Goal: Ask a question: Seek information or help from site administrators or community

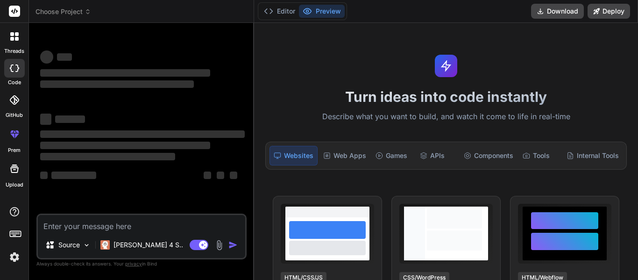
click at [10, 42] on div at bounding box center [15, 37] width 20 height 20
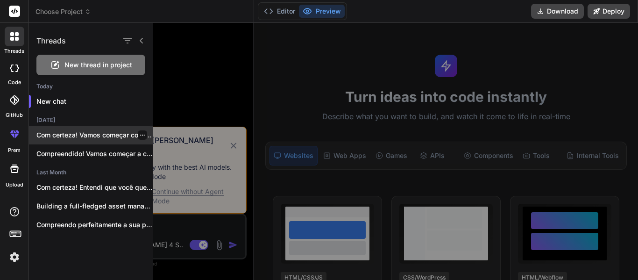
click at [76, 134] on p "Com certeza! Vamos começar com o módulo..." at bounding box center [94, 134] width 116 height 9
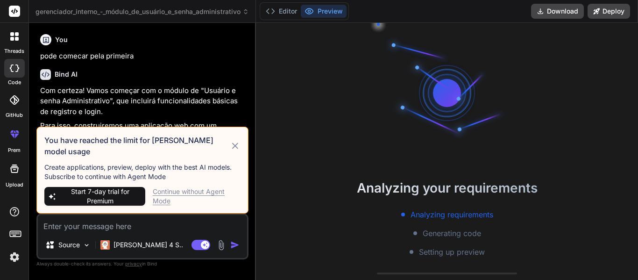
scroll to position [27, 0]
click at [238, 148] on icon at bounding box center [235, 145] width 6 height 6
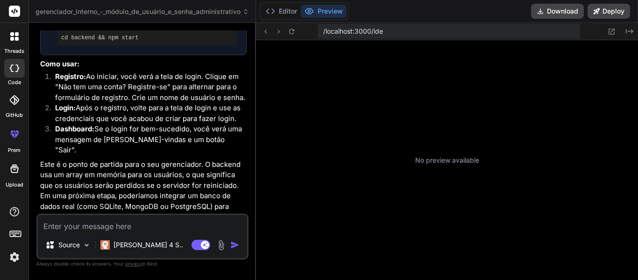
scroll to position [328, 0]
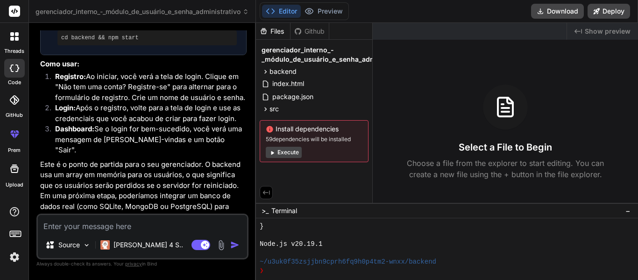
click at [293, 154] on button "Execute" at bounding box center [284, 152] width 36 height 11
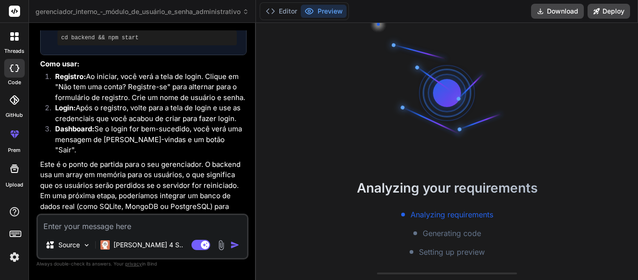
scroll to position [470, 0]
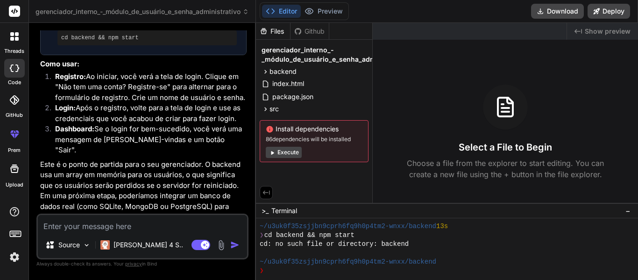
click at [300, 149] on button "Execute" at bounding box center [284, 152] width 36 height 11
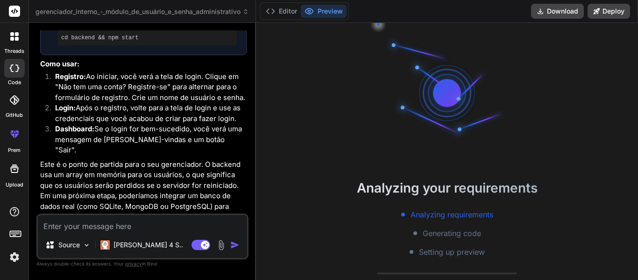
scroll to position [577, 0]
type textarea "x"
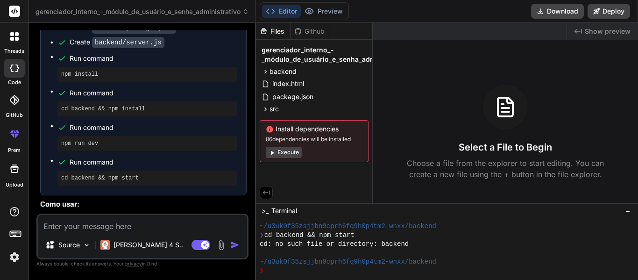
scroll to position [703, 0]
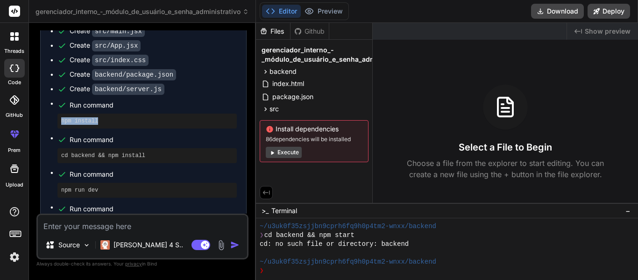
drag, startPoint x: 109, startPoint y: 122, endPoint x: 61, endPoint y: 123, distance: 48.6
click at [61, 123] on div "npm install" at bounding box center [146, 120] width 179 height 15
click at [112, 115] on div "npm install" at bounding box center [146, 120] width 179 height 15
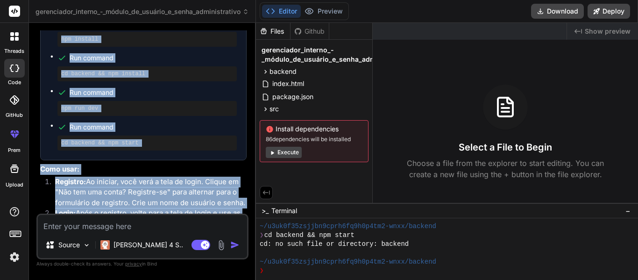
scroll to position [825, 0]
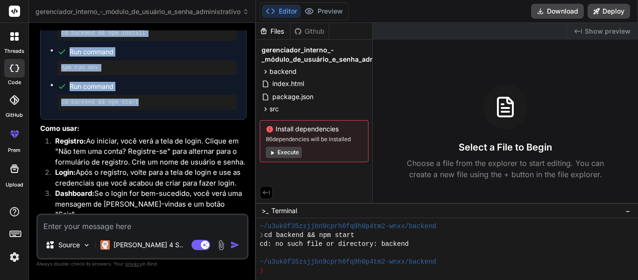
drag, startPoint x: 71, startPoint y: 104, endPoint x: 133, endPoint y: 106, distance: 62.1
copy ul "Run command npm install Run command cd backend && npm install Run command npm r…"
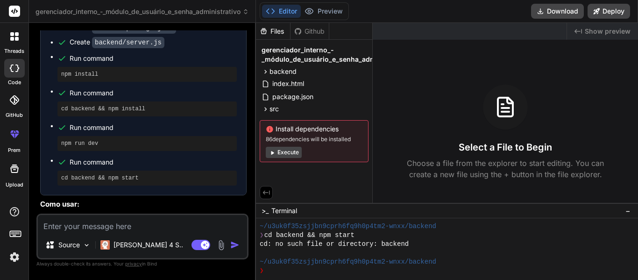
scroll to position [890, 0]
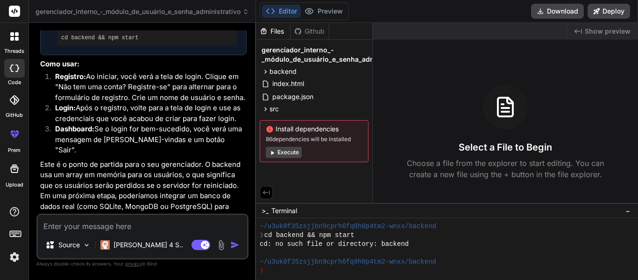
click at [137, 222] on textarea at bounding box center [142, 223] width 209 height 17
type textarea "e"
type textarea "x"
type textarea "es"
type textarea "x"
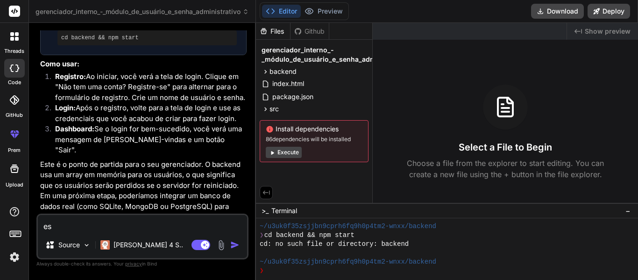
type textarea "est"
type textarea "x"
type textarea "esta"
type textarea "x"
type textarea "esta"
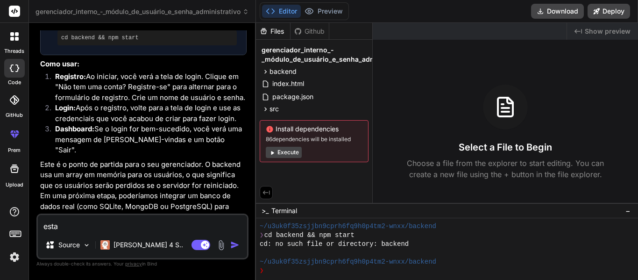
type textarea "x"
type textarea "esta d"
type textarea "x"
type textarea "esta da"
type textarea "x"
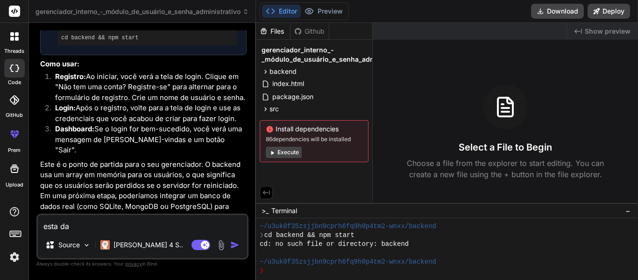
type textarea "esta dan"
type textarea "x"
type textarea "esta dand"
type textarea "x"
type textarea "esta dando"
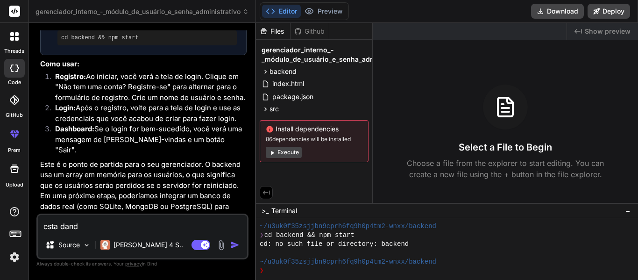
type textarea "x"
type textarea "esta dando"
type textarea "x"
type textarea "esta dando o"
type textarea "x"
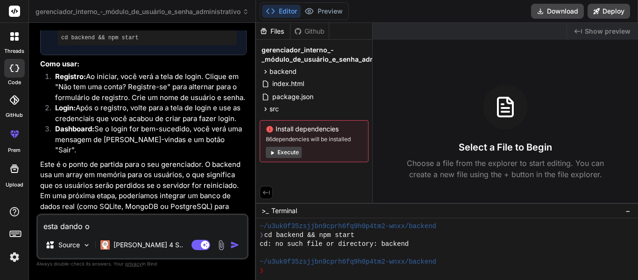
type textarea "esta dando o"
type textarea "x"
type textarea "esta dando o s"
type textarea "x"
type textarea "esta dando o se"
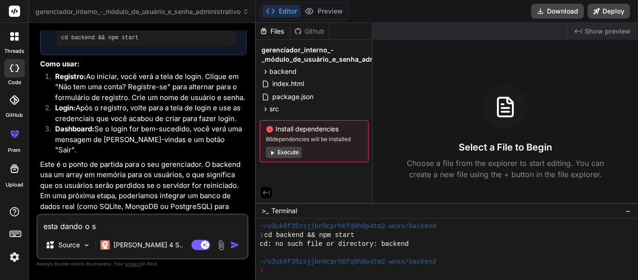
type textarea "x"
type textarea "esta dando o seg"
type textarea "x"
type textarea "esta dando o segu"
type textarea "x"
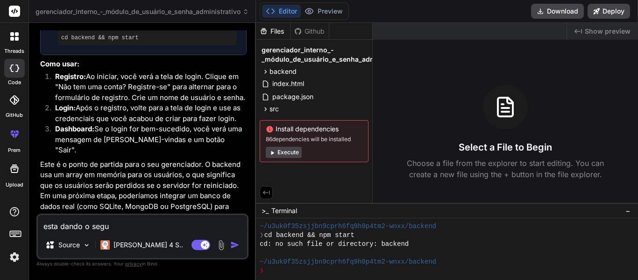
type textarea "esta dando o segui"
type textarea "x"
type textarea "esta dando o seguin"
type textarea "x"
type textarea "esta dando o seguint"
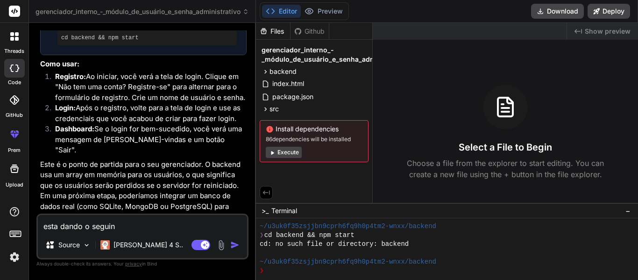
type textarea "x"
type textarea "esta dando o seguinte"
type textarea "x"
type textarea "esta dando o seguinte"
type textarea "x"
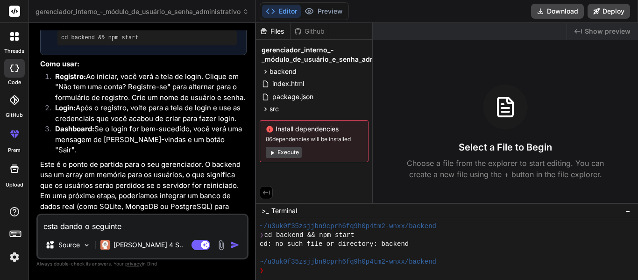
type textarea "esta dando o seguinte e"
type textarea "x"
type textarea "esta dando o seguinte er"
type textarea "x"
type textarea "esta dando o seguinte err"
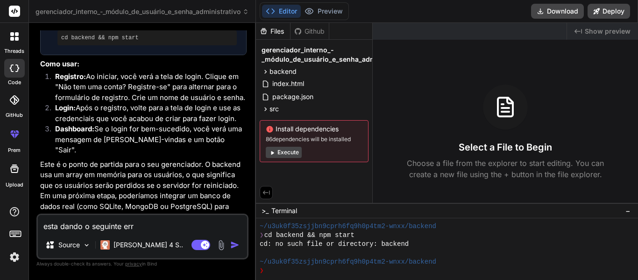
type textarea "x"
type textarea "esta dando o seguinte erro"
type textarea "x"
type textarea "esta dando o seguinte erro:"
type textarea "x"
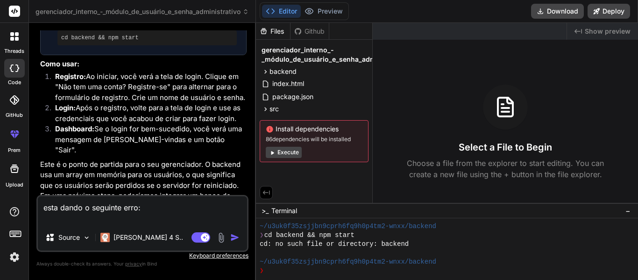
paste textarea "PS C:\GESTOR PYTHON\gerenciador_interno_-_módulo_de_usuário_e_senha_administrat…"
type textarea "esta dando o seguinte erro: PS C:\GESTOR PYTHON\gerenciador_interno_-_módulo_de…"
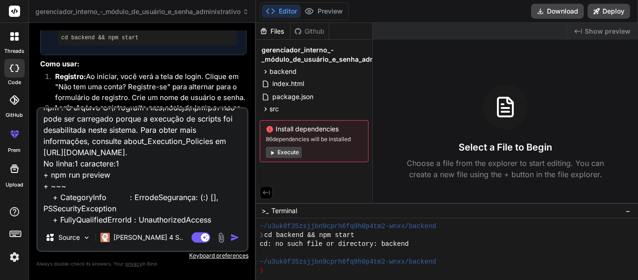
type textarea "x"
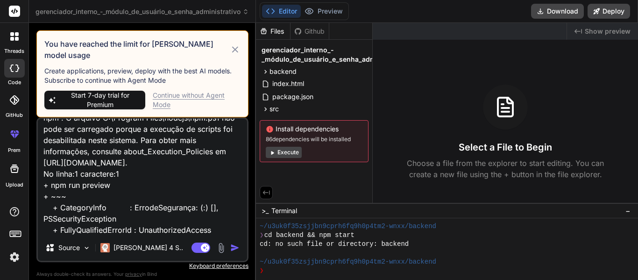
type textarea "esta dando o seguinte erro: PS C:\GESTOR PYTHON\gerenciador_interno_-_módulo_de…"
click at [168, 91] on div "Continue without Agent Mode" at bounding box center [197, 100] width 88 height 19
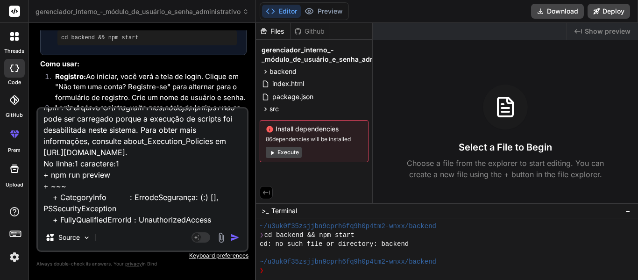
click at [235, 235] on img "button" at bounding box center [234, 237] width 9 height 9
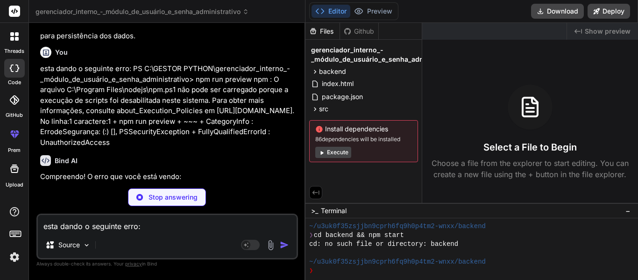
scroll to position [932, 0]
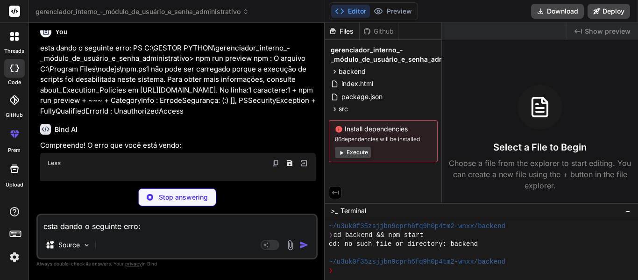
drag, startPoint x: 264, startPoint y: 106, endPoint x: 296, endPoint y: 103, distance: 32.4
click at [296, 103] on div "Bind AI Web Search Created with Pixso. Code Generator You Preciso criar um gere…" at bounding box center [177, 151] width 296 height 257
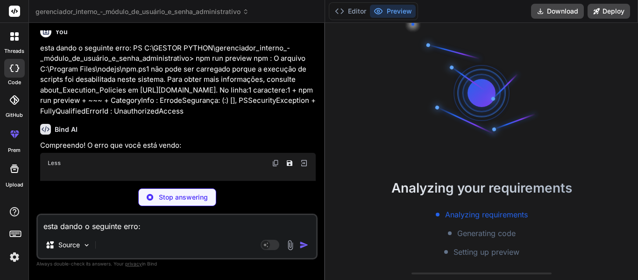
scroll to position [719, 0]
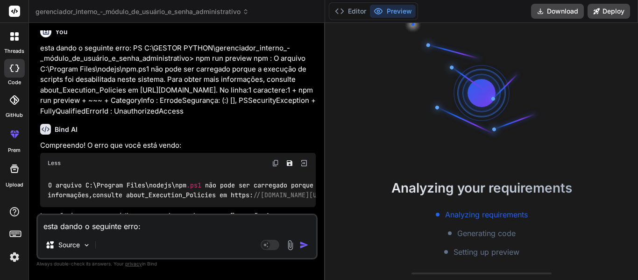
type textarea "x"
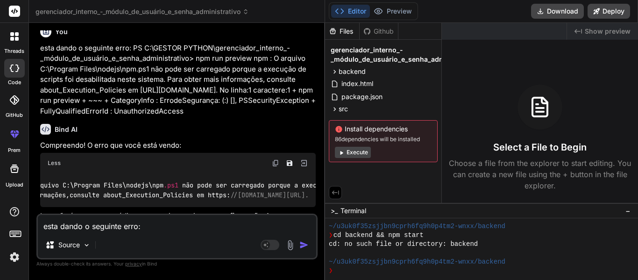
scroll to position [0, 0]
drag, startPoint x: 286, startPoint y: 197, endPoint x: 281, endPoint y: 196, distance: 5.2
click at [282, 196] on span "//[DOMAIN_NAME][URL]." at bounding box center [292, 195] width 78 height 8
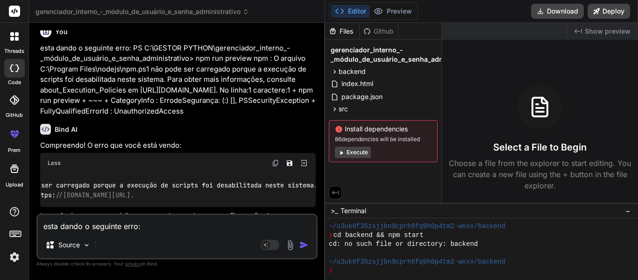
drag, startPoint x: 217, startPoint y: 193, endPoint x: 62, endPoint y: 197, distance: 154.6
click at [62, 197] on code "O arquivo C :\ Program Files \ nodejs \ npm .ps1 n ã o pode ser carregado porqu…" at bounding box center [113, 189] width 527 height 19
click at [134, 196] on span "//[DOMAIN_NAME][URL]." at bounding box center [95, 195] width 78 height 8
drag, startPoint x: 215, startPoint y: 195, endPoint x: 132, endPoint y: 198, distance: 82.7
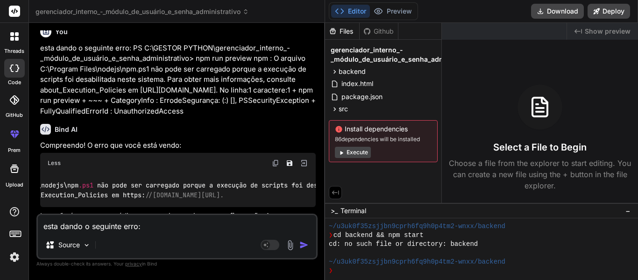
click at [132, 198] on code "O arquivo C :\ Program Files \ nodejs \ npm .ps1 n ã o pode ser carregado porqu…" at bounding box center [203, 189] width 527 height 19
copy code "https : //[DOMAIN_NAME][URL]"
click at [125, 229] on textarea "esta dando o seguinte erro: PS C:\GESTOR PYTHON\gerenciador_interno_-_módulo_de…" at bounding box center [177, 223] width 278 height 17
type textarea "a"
type textarea "x"
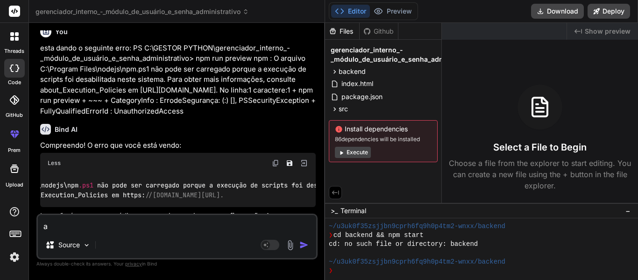
type textarea "ag"
type textarea "x"
type textarea "ago"
type textarea "x"
type textarea "agor"
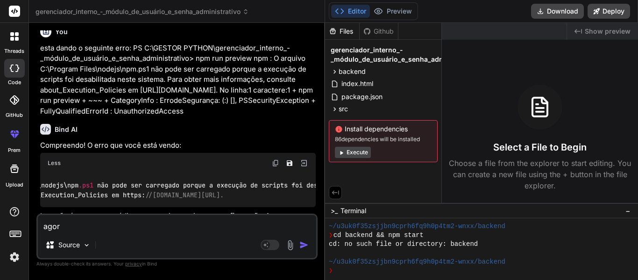
type textarea "x"
type textarea "agora"
type textarea "x"
type textarea "agora"
type textarea "x"
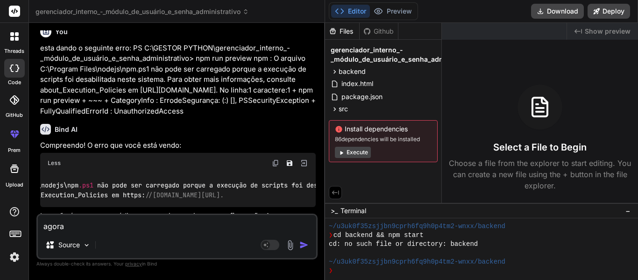
type textarea "agora d"
type textarea "x"
type textarea "agora de"
type textarea "x"
type textarea "agora deu"
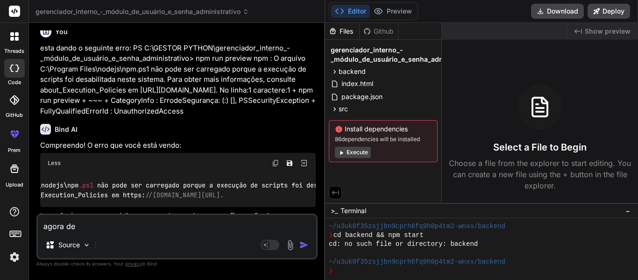
type textarea "x"
type textarea "agora deu"
type textarea "x"
type textarea "agora deu o"
type textarea "x"
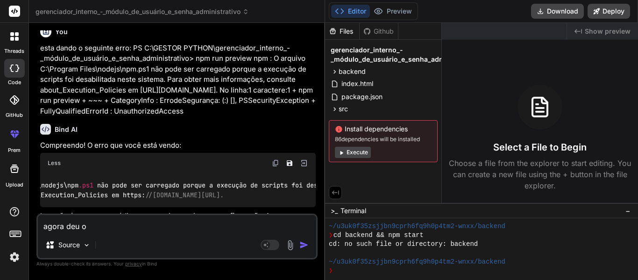
type textarea "agora deu o"
type textarea "x"
type textarea "agora deu o s"
type textarea "x"
type textarea "agora deu o se"
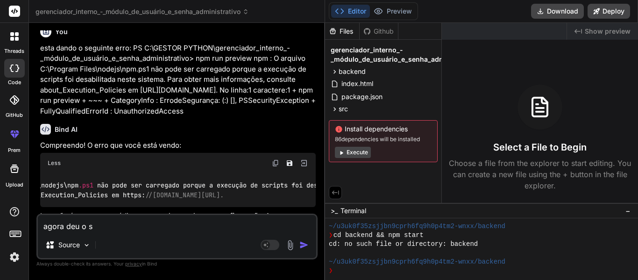
type textarea "x"
type textarea "agora deu o seg"
type textarea "x"
type textarea "agora deu o segu"
type textarea "x"
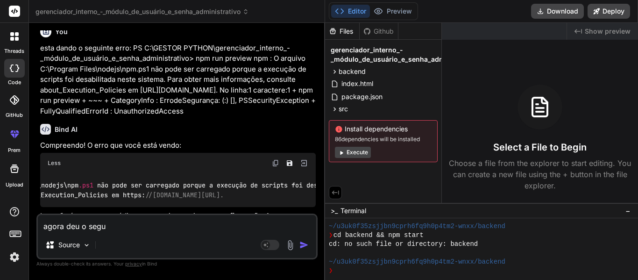
type textarea "agora deu o segui"
type textarea "x"
type textarea "agora deu o seguin"
type textarea "x"
type textarea "agora deu o seguint"
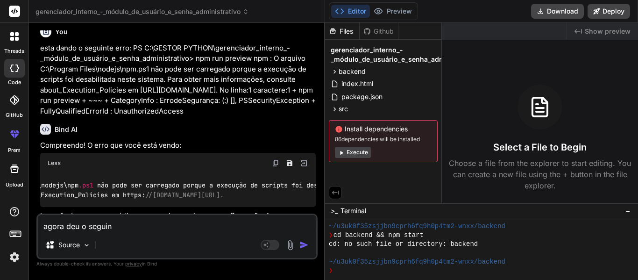
type textarea "x"
type textarea "agora deu o seguinte"
type textarea "x"
type textarea "agora deu o seguinte"
type textarea "x"
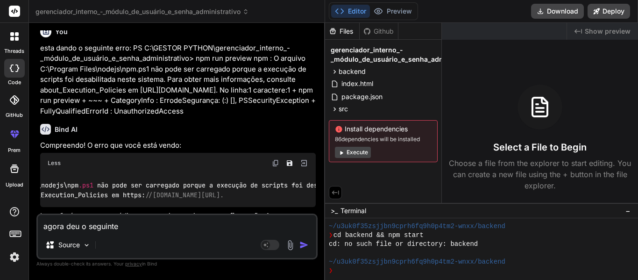
type textarea "agora deu o seguinte e"
type textarea "x"
type textarea "agora deu o seguinte er"
type textarea "x"
type textarea "agora deu o seguinte err"
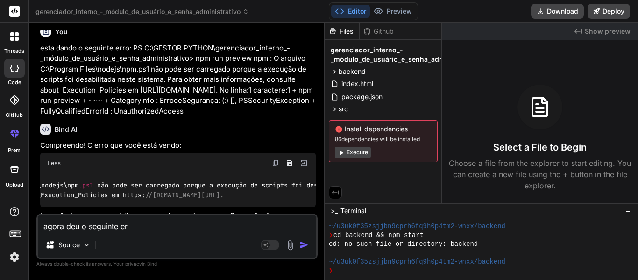
type textarea "x"
type textarea "agora deu o seguinte erro"
type textarea "x"
type textarea "agora deu o seguinte erro:"
type textarea "x"
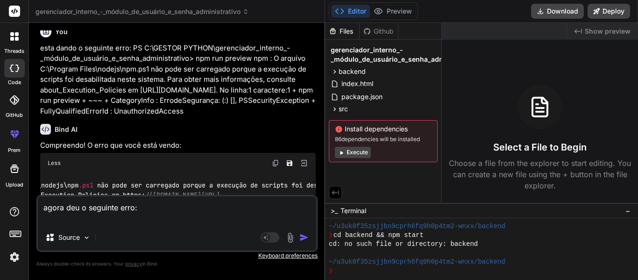
paste textarea "Debugger attached. error when starting preview server: Error: The directory "di…"
type textarea "agora deu o seguinte erro: Debugger attached. error when starting preview serve…"
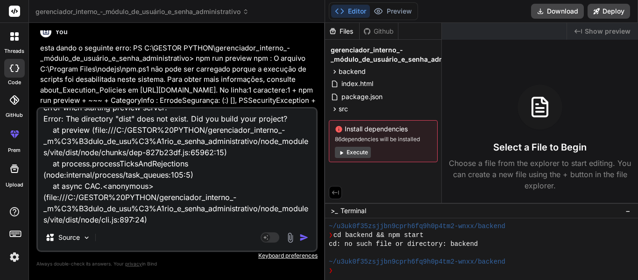
type textarea "x"
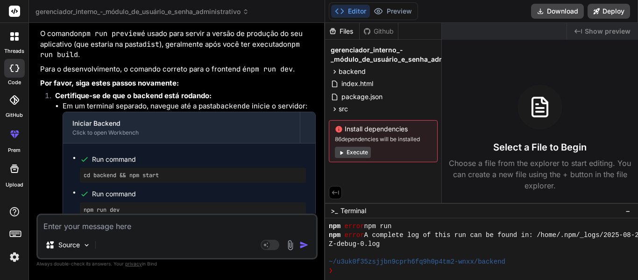
scroll to position [2333, 0]
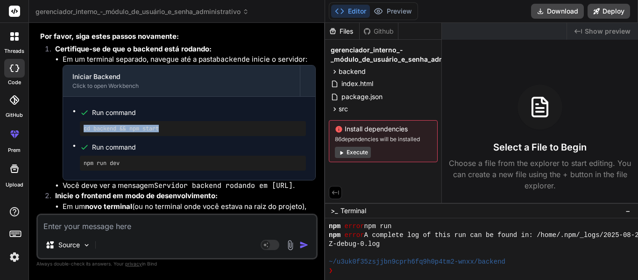
drag, startPoint x: 190, startPoint y: 127, endPoint x: 84, endPoint y: 133, distance: 105.7
click at [84, 132] on pre "cd backend && npm start" at bounding box center [193, 128] width 219 height 7
copy pre "cd backend && npm start"
drag, startPoint x: 134, startPoint y: 162, endPoint x: 84, endPoint y: 164, distance: 50.0
click at [84, 164] on pre "npm run dev" at bounding box center [193, 162] width 219 height 7
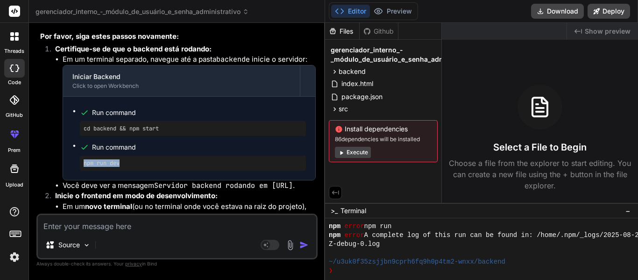
copy pre "npm run dev"
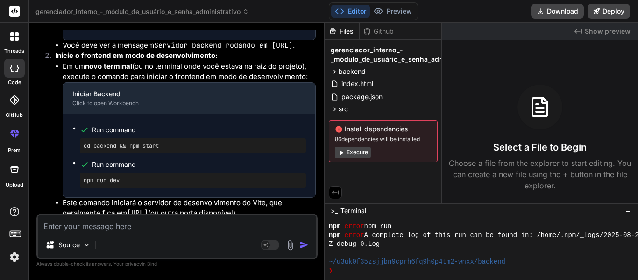
scroll to position [2380, 0]
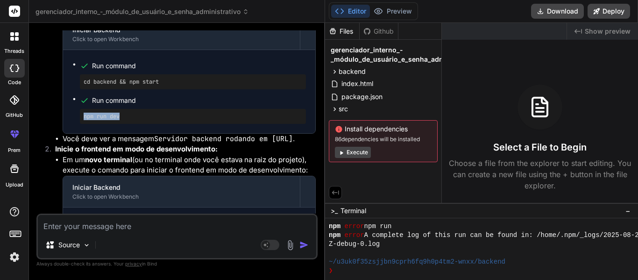
drag, startPoint x: 149, startPoint y: 150, endPoint x: 61, endPoint y: 150, distance: 88.7
click at [61, 144] on ul "Em um terminal separado, navegue até a pasta backend e inicie o servidor: Inici…" at bounding box center [185, 75] width 261 height 136
copy code "[URL]"
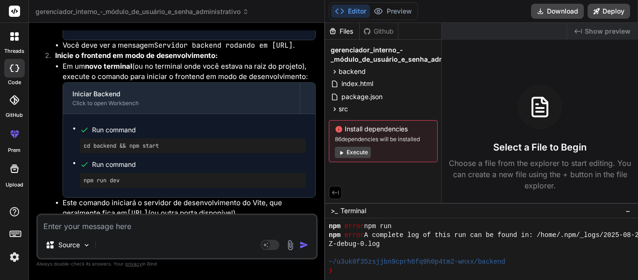
scroll to position [2586, 0]
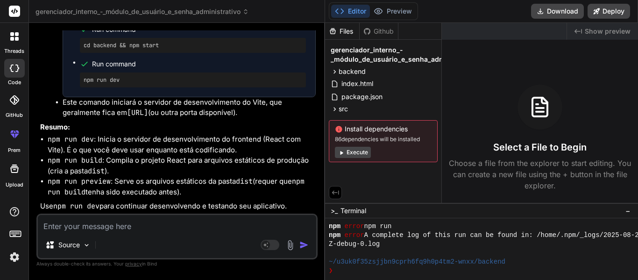
click at [364, 149] on button "Execute" at bounding box center [353, 152] width 36 height 11
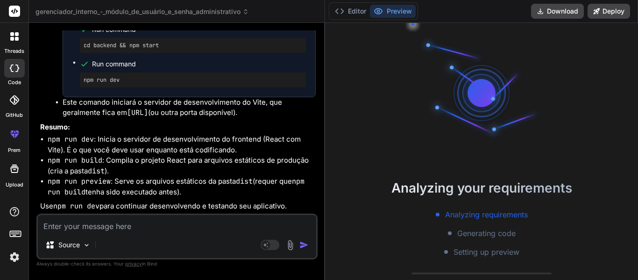
scroll to position [1295, 0]
type textarea "x"
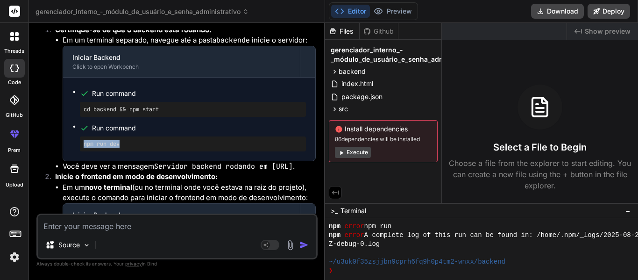
scroll to position [2305, 0]
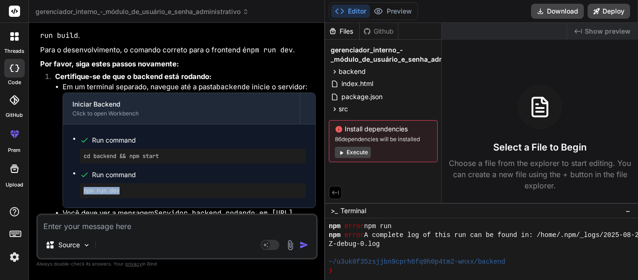
drag, startPoint x: 120, startPoint y: 194, endPoint x: 84, endPoint y: 195, distance: 36.0
click at [84, 194] on pre "npm run dev" at bounding box center [193, 190] width 219 height 7
copy pre "npm run dev"
click at [137, 225] on textarea at bounding box center [177, 223] width 278 height 17
type textarea "e"
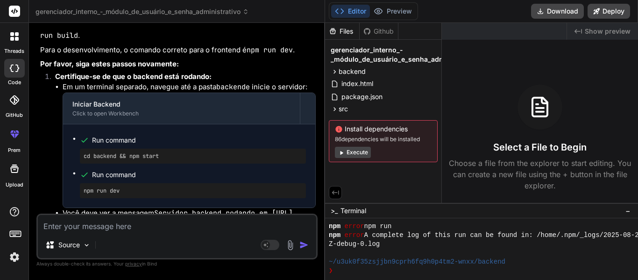
type textarea "x"
type textarea "em"
type textarea "x"
type textarea "em"
type textarea "x"
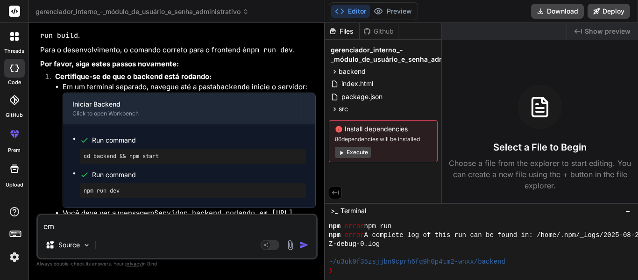
type textarea "em q"
type textarea "x"
type textarea "em qu"
type textarea "x"
type textarea "em qua"
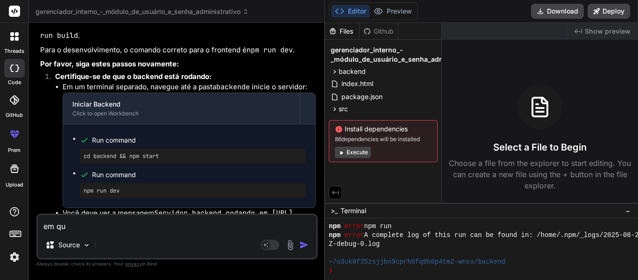
type textarea "x"
type textarea "em qual"
type textarea "x"
type textarea "em qual"
type textarea "x"
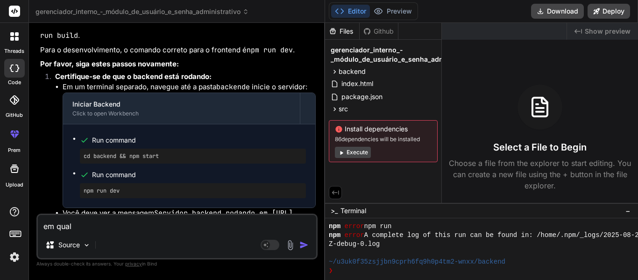
type textarea "em qual p"
type textarea "x"
type textarea "em qual pa"
type textarea "x"
type textarea "em qual pas"
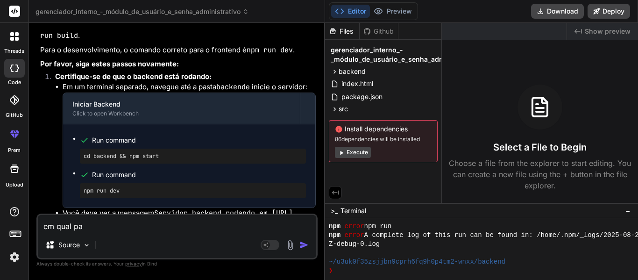
type textarea "x"
type textarea "em qual past"
type textarea "x"
type textarea "em qual pasta"
type textarea "x"
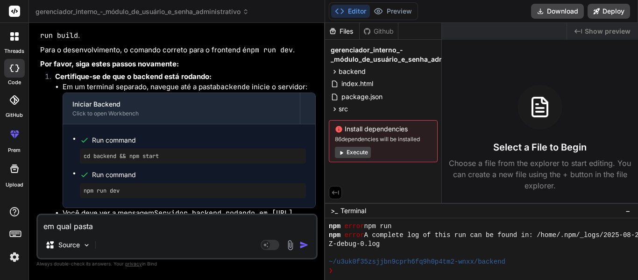
type textarea "em qual pasta"
type textarea "x"
type textarea "em qual pasta d"
type textarea "x"
type textarea "em qual pasta de"
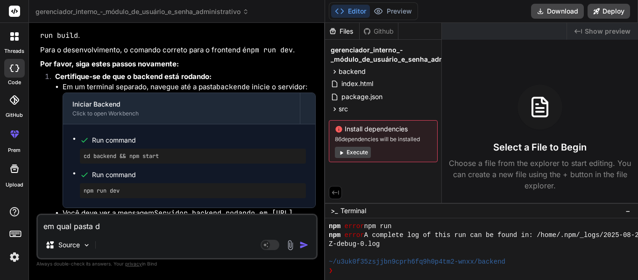
type textarea "x"
type textarea "em qual pasta dev"
type textarea "x"
type textarea "em qual pasta devo"
type textarea "x"
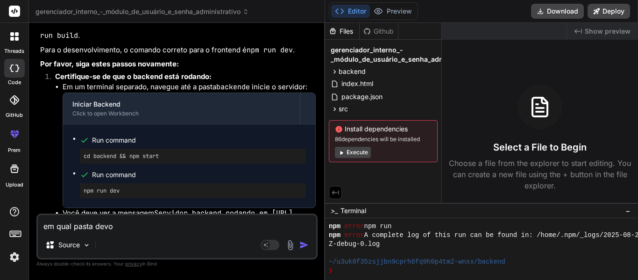
type textarea "em qual pasta devo"
type textarea "x"
type textarea "em qual pasta devo e"
type textarea "x"
type textarea "em qual pasta devo ex"
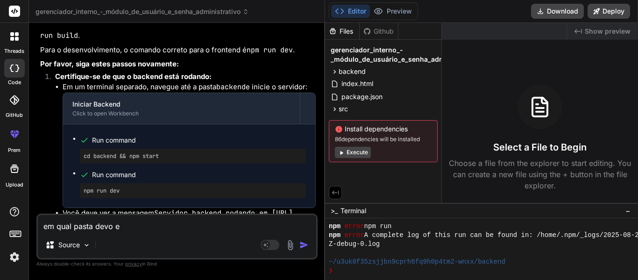
type textarea "x"
type textarea "em qual pasta devo exe"
type textarea "x"
type textarea "em qual pasta devo exec"
type textarea "x"
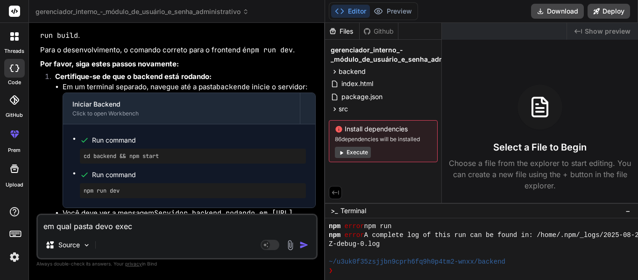
type textarea "em qual pasta devo execu"
type textarea "x"
type textarea "em qual pasta devo execut"
type textarea "x"
type textarea "em qual pasta devo executa"
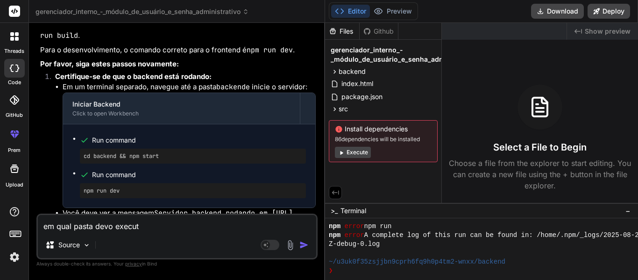
type textarea "x"
type textarea "em qual pasta devo executar"
type textarea "x"
type textarea "em qual pasta devo executar"
type textarea "x"
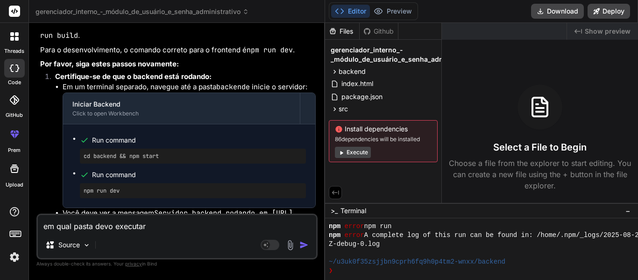
type textarea "em qual pasta devo executar e"
type textarea "x"
type textarea "em qual pasta devo executar es"
type textarea "x"
type textarea "em qual pasta devo executar ess"
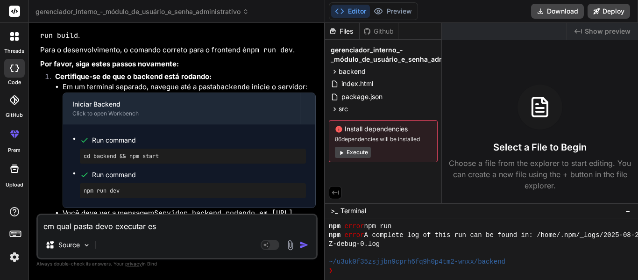
type textarea "x"
type textarea "em qual pasta devo executar esse"
type textarea "x"
type textarea "em qual pasta devo executar esse"
type textarea "x"
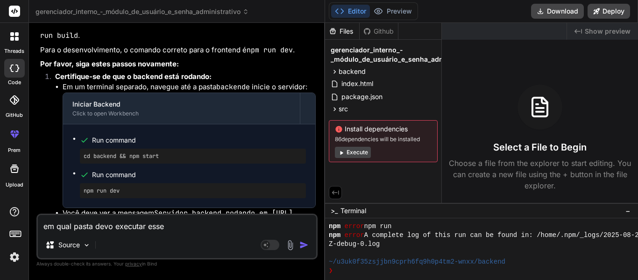
type textarea "em qual pasta devo executar esse c"
type textarea "x"
type textarea "em qual pasta devo executar esse co"
type textarea "x"
type textarea "em qual pasta devo executar esse com"
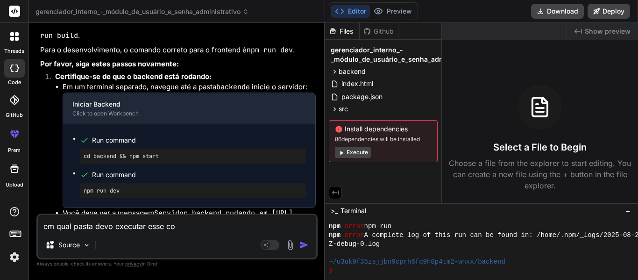
type textarea "x"
type textarea "em qual pasta devo executar esse coma"
type textarea "x"
type textarea "em qual pasta devo executar esse coman"
type textarea "x"
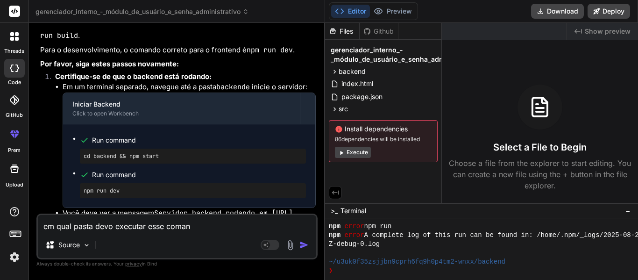
type textarea "em qual pasta devo executar esse comand"
type textarea "x"
type textarea "em qual pasta devo executar esse comando"
type textarea "x"
type textarea "em qual pasta devo executar esse comando?"
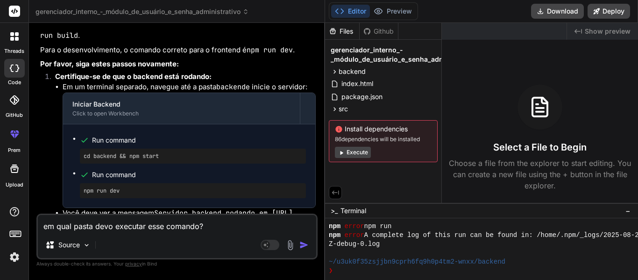
type textarea "x"
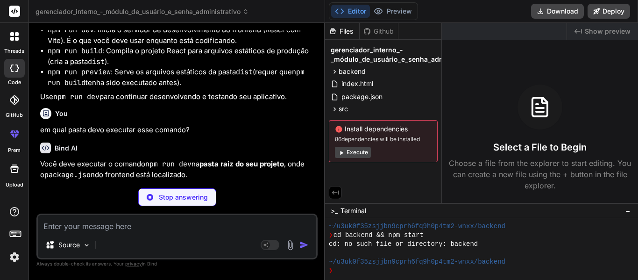
type textarea "x"
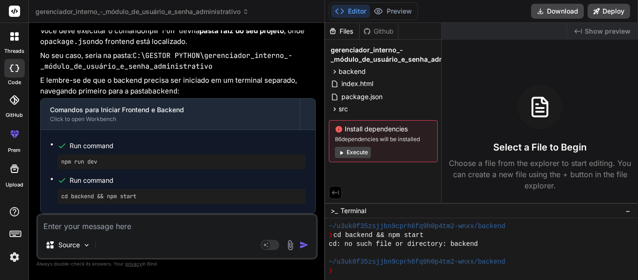
scroll to position [2839, 0]
click at [212, 138] on div "Run command npm run dev Run command cd backend && npm start" at bounding box center [178, 171] width 275 height 83
drag, startPoint x: 103, startPoint y: 160, endPoint x: 61, endPoint y: 161, distance: 42.5
click at [61, 161] on div "npm run dev" at bounding box center [181, 161] width 248 height 15
copy pre "npm run dev"
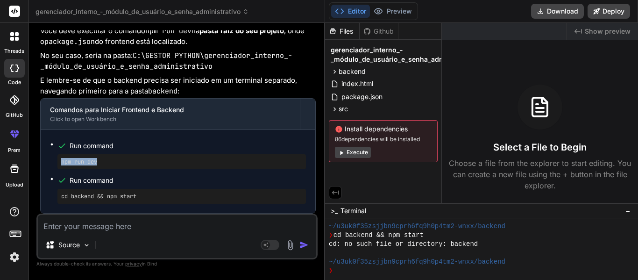
click at [155, 245] on div "Source" at bounding box center [177, 246] width 278 height 22
click at [132, 223] on textarea at bounding box center [177, 223] width 278 height 17
type textarea "s"
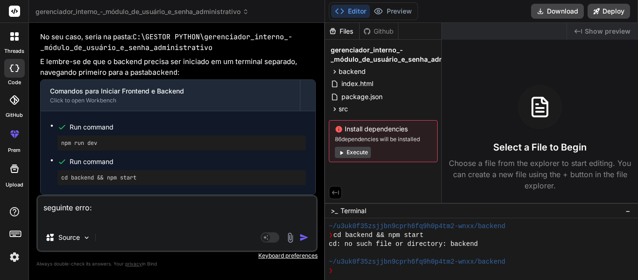
paste textarea "C:\GESTOR PYTHON\gerenciador_interno_-_módulo_de_usuário_e_senha_administrativo…"
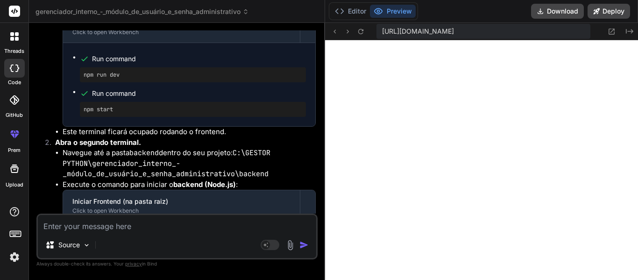
scroll to position [3222, 0]
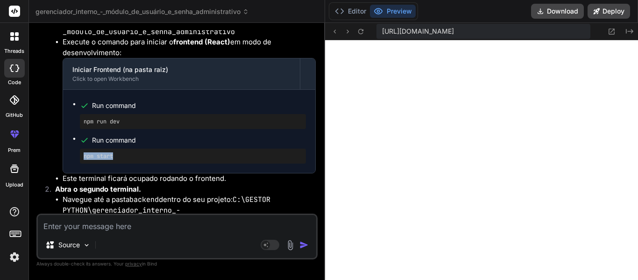
drag, startPoint x: 101, startPoint y: 180, endPoint x: 71, endPoint y: 180, distance: 29.4
click at [71, 173] on div "Run command npm run dev Run command npm start" at bounding box center [189, 131] width 252 height 83
copy pre "npm start"
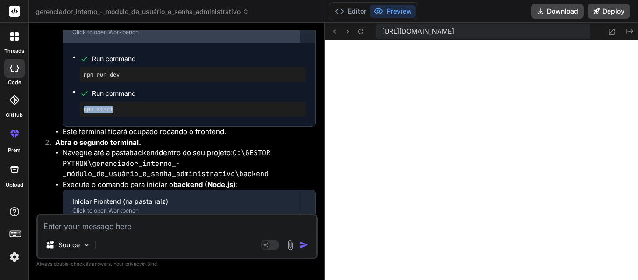
scroll to position [3315, 0]
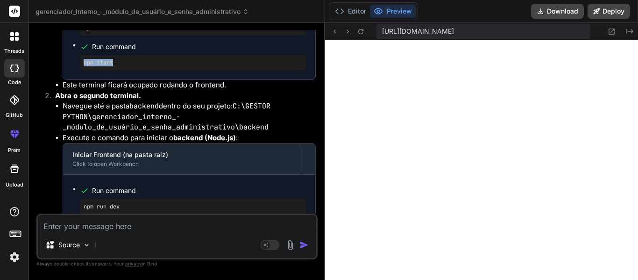
click at [194, 215] on textarea at bounding box center [177, 223] width 278 height 17
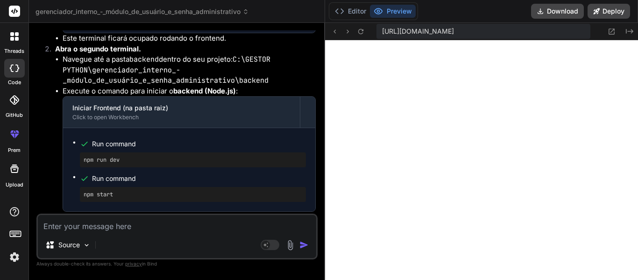
scroll to position [3408, 0]
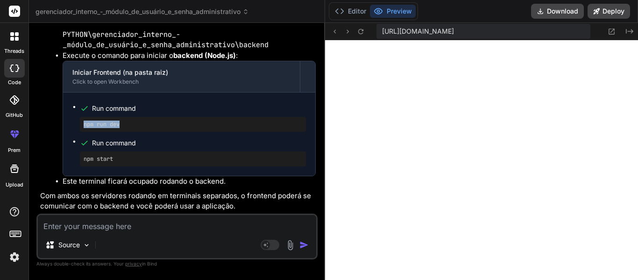
drag, startPoint x: 123, startPoint y: 138, endPoint x: 83, endPoint y: 138, distance: 40.2
click at [83, 132] on div "npm run dev" at bounding box center [193, 124] width 226 height 15
copy pre "npm run dev"
click at [250, 254] on div "Source" at bounding box center [177, 246] width 278 height 22
drag, startPoint x: 131, startPoint y: 132, endPoint x: 82, endPoint y: 136, distance: 49.6
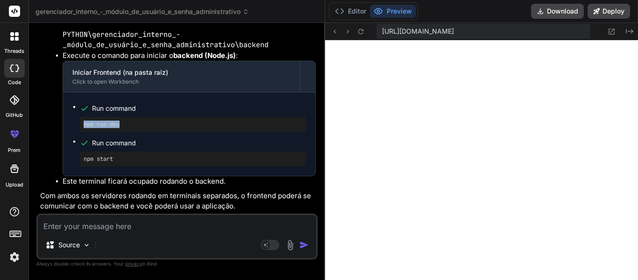
click at [82, 132] on div "npm run dev" at bounding box center [193, 124] width 226 height 15
copy pre "npm run dev"
click at [194, 231] on textarea at bounding box center [177, 223] width 278 height 17
paste textarea "Debugger attached. error when starting preview server: Error: The directory "di…"
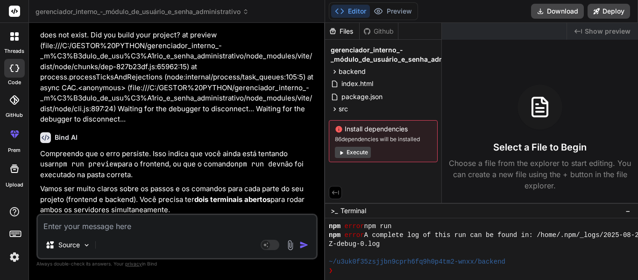
scroll to position [3658, 0]
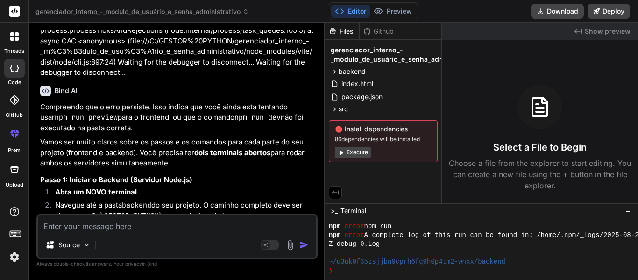
click at [194, 78] on p "Debugger attached. error when starting preview server: Error: The directory "di…" at bounding box center [178, 25] width 276 height 105
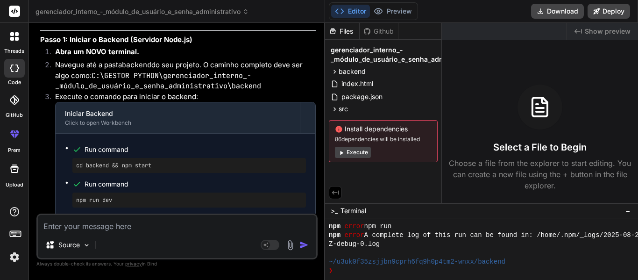
scroll to position [3845, 0]
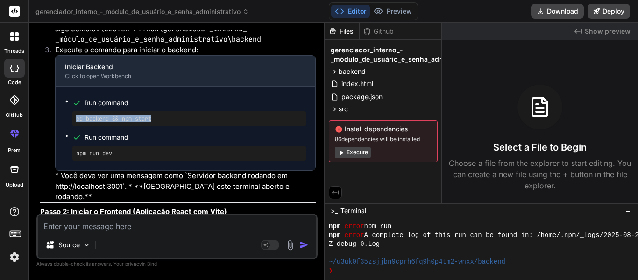
drag, startPoint x: 157, startPoint y: 139, endPoint x: 76, endPoint y: 146, distance: 81.5
click at [76, 126] on div "cd backend && npm start" at bounding box center [188, 118] width 233 height 15
click at [135, 227] on textarea at bounding box center [177, 223] width 278 height 17
paste textarea "C:\GESTOR PYTHON\gerenciador_interno_-_módulo_de_usuário_e_senha_administrativo…"
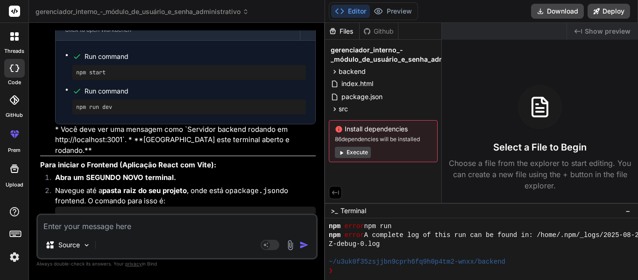
scroll to position [4668, 0]
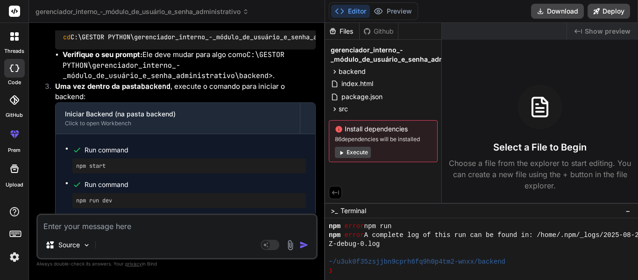
click at [143, 64] on li "Verifique o seu prompt: Ele deve mudar para algo como C:\GESTOR PYTHON\gerencia…" at bounding box center [189, 65] width 253 height 32
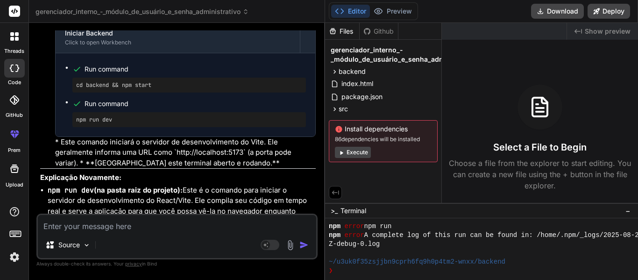
scroll to position [4061, 0]
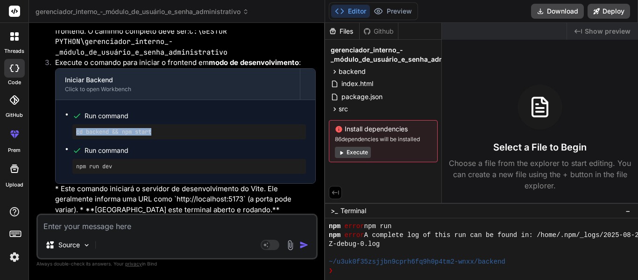
drag, startPoint x: 160, startPoint y: 143, endPoint x: 77, endPoint y: 144, distance: 82.7
click at [77, 135] on pre "cd backend && npm start" at bounding box center [189, 131] width 226 height 7
click at [292, 266] on p "Always double-check its answers. Your privacy in [GEOGRAPHIC_DATA]" at bounding box center [176, 263] width 281 height 9
drag, startPoint x: 112, startPoint y: 176, endPoint x: 75, endPoint y: 179, distance: 37.0
click at [75, 174] on div "npm run dev" at bounding box center [188, 166] width 233 height 15
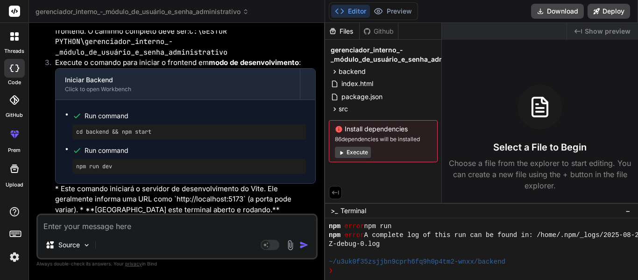
click at [92, 233] on div "Source Agent Mode. When this toggle is activated, AI automatically makes decisi…" at bounding box center [176, 236] width 281 height 46
click at [94, 228] on textarea at bounding box center [177, 223] width 278 height 17
paste textarea "C:\GESTOR PYTHON\gerenciador_interno_-_módulo_de_usuário_e_senha_administrativo…"
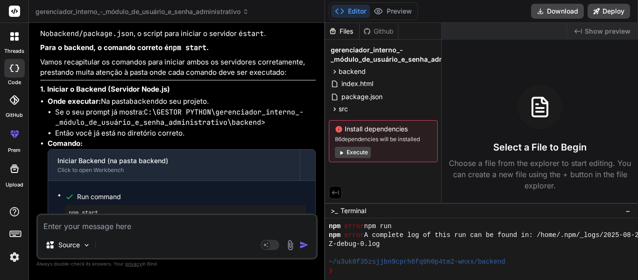
scroll to position [5414, 0]
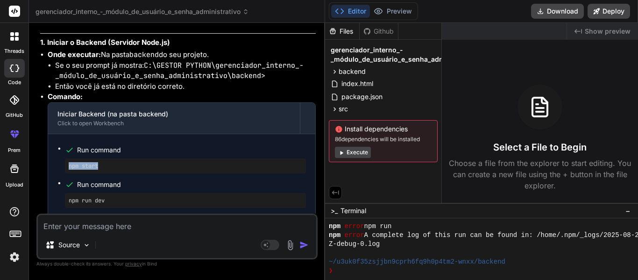
drag, startPoint x: 104, startPoint y: 169, endPoint x: 69, endPoint y: 173, distance: 35.2
click at [69, 170] on pre "npm start" at bounding box center [185, 165] width 233 height 7
drag, startPoint x: 91, startPoint y: 204, endPoint x: 67, endPoint y: 203, distance: 24.3
click at [67, 203] on div "npm run dev" at bounding box center [185, 200] width 241 height 15
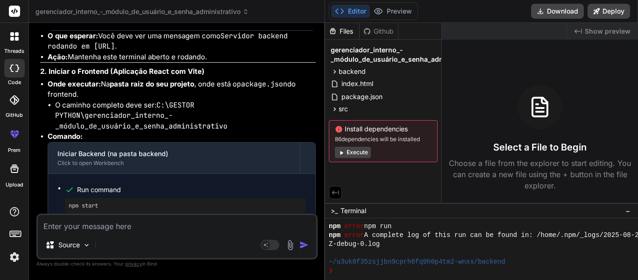
scroll to position [5648, 0]
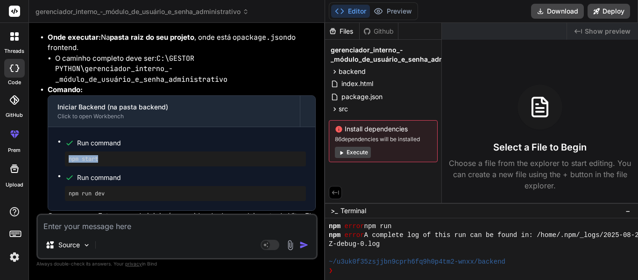
drag, startPoint x: 109, startPoint y: 163, endPoint x: 61, endPoint y: 164, distance: 48.6
click at [61, 164] on ul "Run command npm start Run command npm run dev" at bounding box center [181, 168] width 248 height 64
click at [83, 223] on textarea at bounding box center [177, 223] width 278 height 17
paste textarea "C:\GESTOR PYTHON\gerenciador_interno_-_módulo_de_usuário_e_senha_administrativo…"
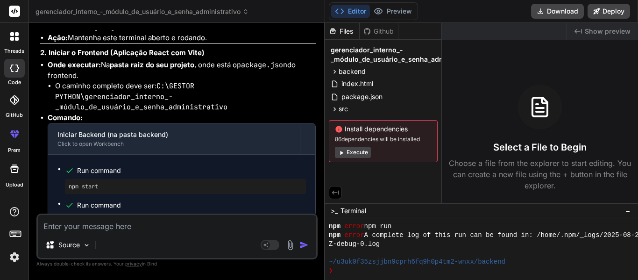
scroll to position [6404, 0]
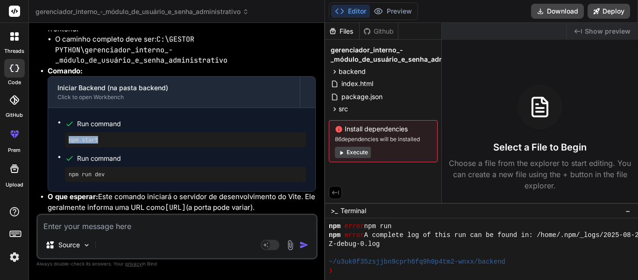
drag, startPoint x: 107, startPoint y: 160, endPoint x: 69, endPoint y: 159, distance: 38.3
click at [69, 147] on div "npm start" at bounding box center [185, 139] width 241 height 15
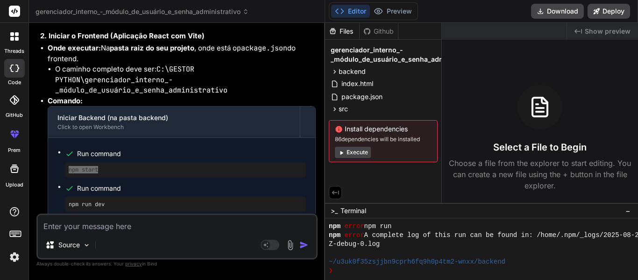
scroll to position [6467, 0]
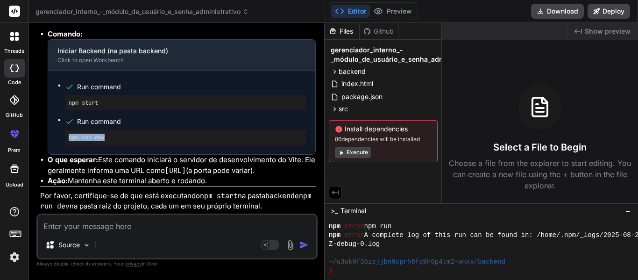
drag, startPoint x: 108, startPoint y: 129, endPoint x: 67, endPoint y: 129, distance: 41.1
click at [67, 130] on div "npm run dev" at bounding box center [185, 137] width 241 height 15
click at [229, 172] on li "O que esperar: Este comando iniciará o servidor de desenvolvimento do Vite. Ele…" at bounding box center [182, 165] width 268 height 21
drag, startPoint x: 117, startPoint y: 127, endPoint x: 64, endPoint y: 127, distance: 52.3
click at [64, 127] on ul "Run command npm start Run command npm run dev" at bounding box center [181, 112] width 248 height 64
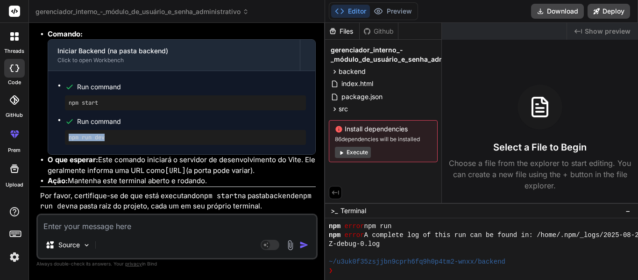
click at [160, 241] on div "Source" at bounding box center [177, 246] width 278 height 22
drag, startPoint x: 113, startPoint y: 127, endPoint x: 66, endPoint y: 127, distance: 46.7
click at [66, 130] on div "npm run dev" at bounding box center [185, 137] width 241 height 15
click at [358, 154] on button "Execute" at bounding box center [353, 152] width 36 height 11
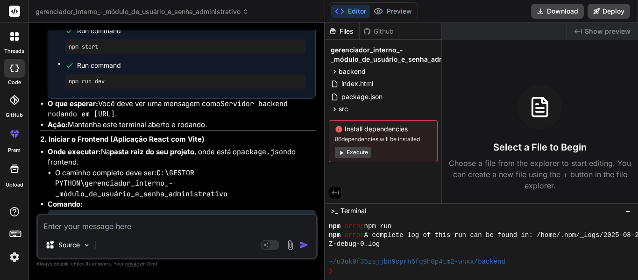
scroll to position [5767, 0]
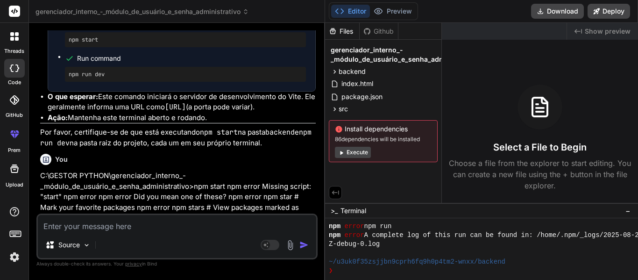
click at [135, 231] on textarea at bounding box center [177, 223] width 278 height 17
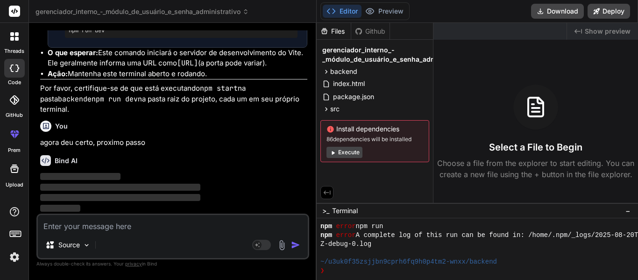
drag, startPoint x: 325, startPoint y: 102, endPoint x: 268, endPoint y: 103, distance: 57.0
click at [270, 103] on div "Bind AI Web Search Created with Pixso. Code Generator You Preciso criar um gere…" at bounding box center [173, 151] width 288 height 257
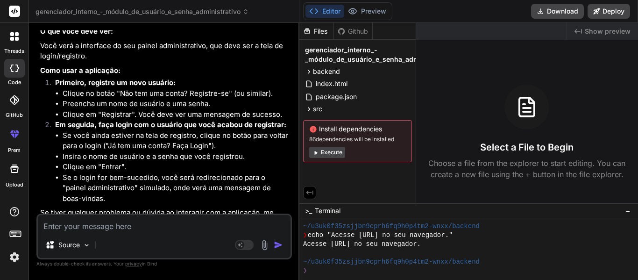
scroll to position [7176, 0]
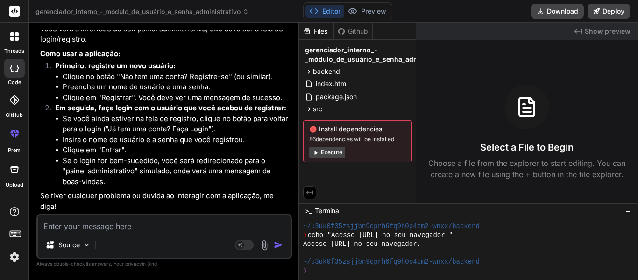
click at [132, 226] on textarea at bounding box center [164, 223] width 253 height 17
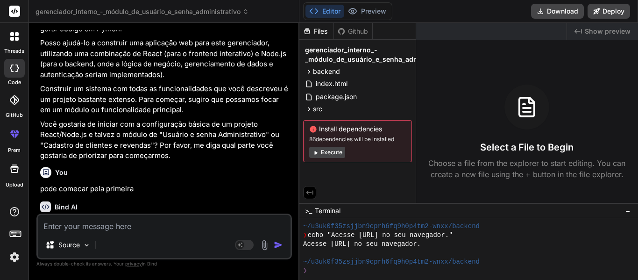
scroll to position [0, 0]
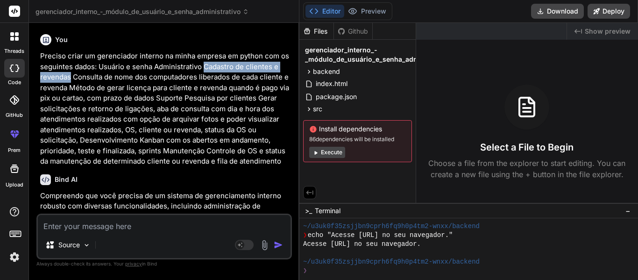
drag, startPoint x: 204, startPoint y: 65, endPoint x: 71, endPoint y: 80, distance: 134.0
click at [71, 80] on p "Preciso criar um gerenciador interno na minha empresa em python com os seguinte…" at bounding box center [165, 109] width 250 height 116
click at [126, 225] on textarea at bounding box center [164, 223] width 253 height 17
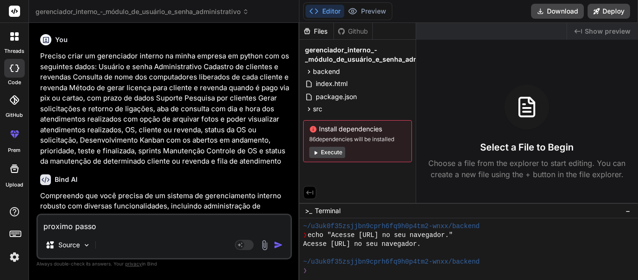
paste textarea "Cadastro de clientes e revendas"
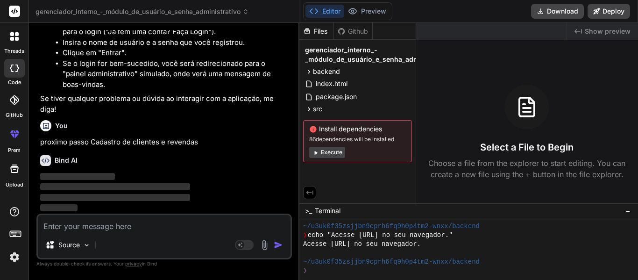
click at [331, 155] on button "Execute" at bounding box center [327, 152] width 36 height 11
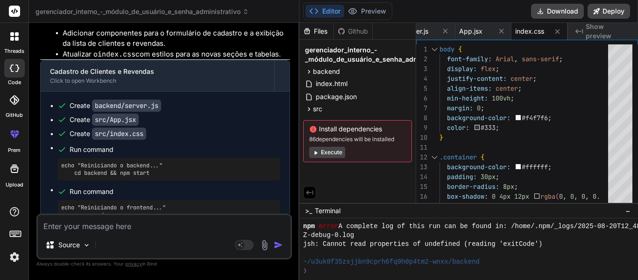
scroll to position [7600, 0]
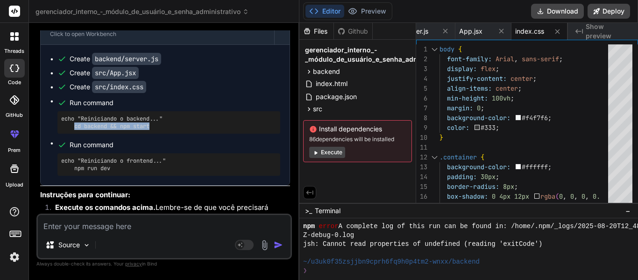
drag, startPoint x: 154, startPoint y: 142, endPoint x: 75, endPoint y: 144, distance: 79.0
click at [75, 130] on pre "echo "Reiniciando o backend..." cd backend && npm start" at bounding box center [168, 122] width 215 height 15
click at [205, 203] on div "Excelente! Agora que o sistema de autenticação está funcionando, o próximo pass…" at bounding box center [165, 97] width 250 height 537
click at [336, 154] on button "Execute" at bounding box center [327, 152] width 36 height 11
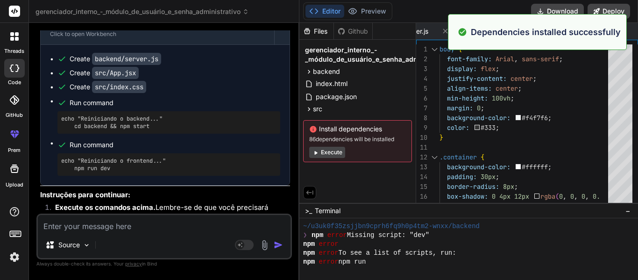
scroll to position [3487, 0]
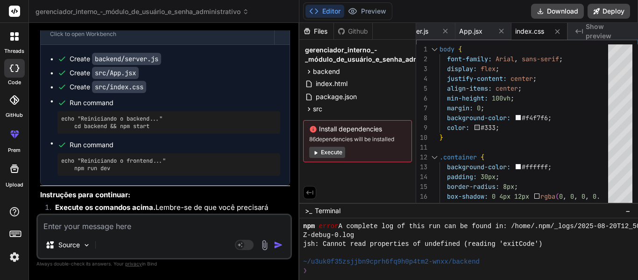
drag, startPoint x: 328, startPoint y: 154, endPoint x: 319, endPoint y: 169, distance: 17.1
click at [319, 169] on div "Files Github gerenciador_interno_-_módulo_de_usuário_e_senha_administrativo bac…" at bounding box center [357, 113] width 117 height 180
click at [328, 74] on span "backend" at bounding box center [326, 71] width 27 height 9
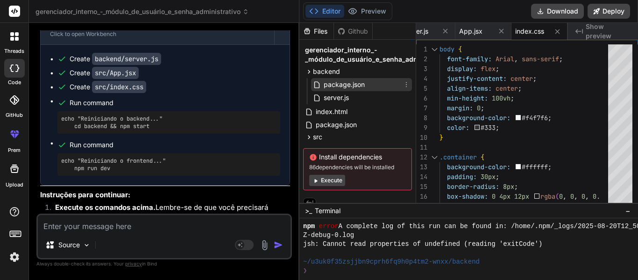
click at [341, 80] on span "package.json" at bounding box center [344, 84] width 43 height 11
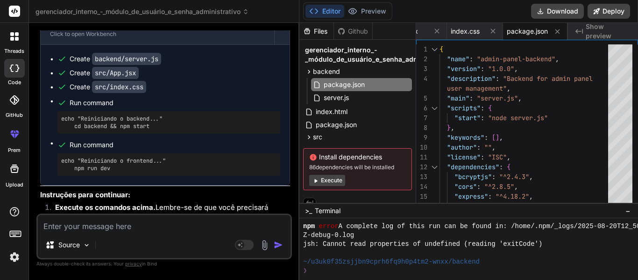
click at [332, 178] on button "Execute" at bounding box center [327, 180] width 36 height 11
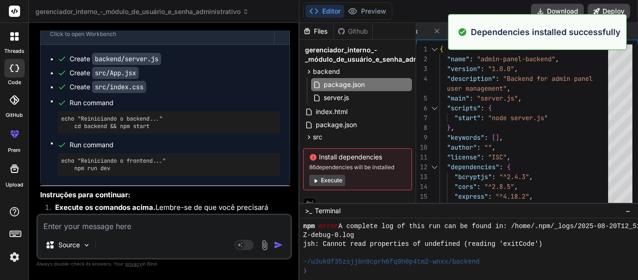
scroll to position [3717, 0]
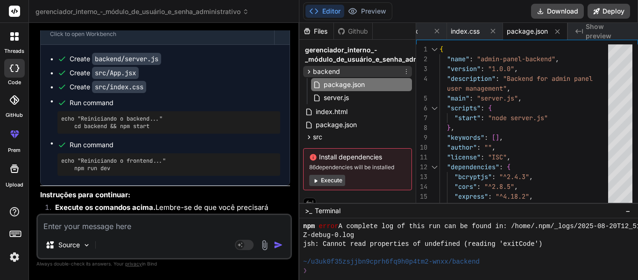
click at [336, 71] on span "backend" at bounding box center [326, 71] width 27 height 9
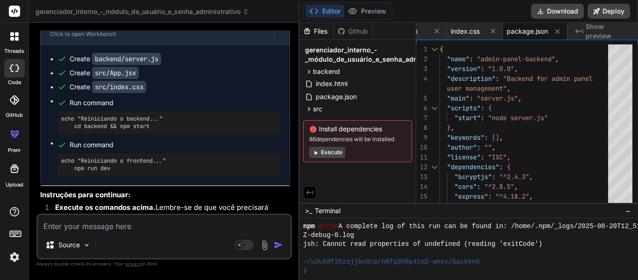
click at [348, 61] on span "gerenciador_interno_-_módulo_de_usuário_e_senha_administrativo" at bounding box center [378, 54] width 147 height 19
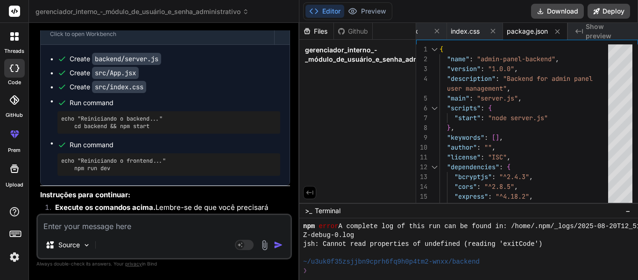
click at [348, 61] on span "gerenciador_interno_-_módulo_de_usuário_e_senha_administrativo" at bounding box center [378, 54] width 147 height 19
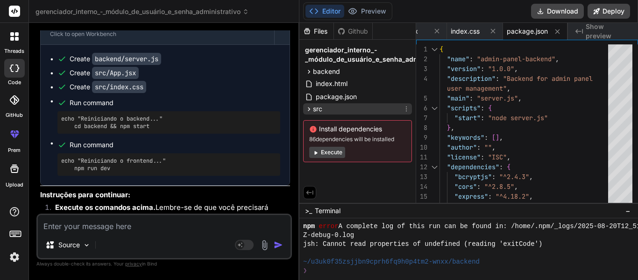
click at [319, 106] on span "src" at bounding box center [317, 108] width 9 height 9
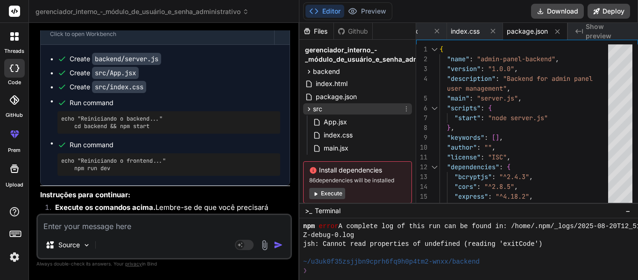
click at [319, 106] on span "src" at bounding box center [317, 108] width 9 height 9
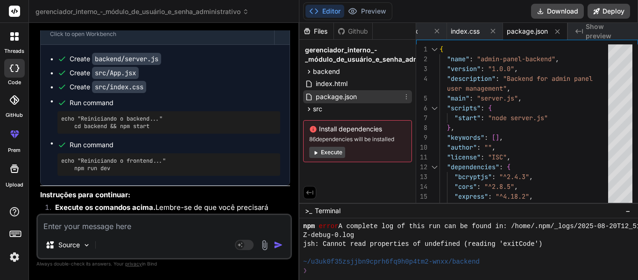
click at [325, 100] on span "package.json" at bounding box center [336, 96] width 43 height 11
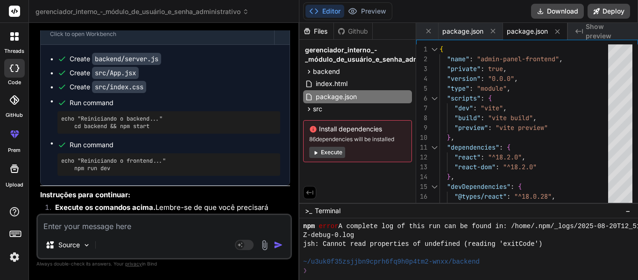
click at [336, 153] on button "Execute" at bounding box center [327, 152] width 36 height 11
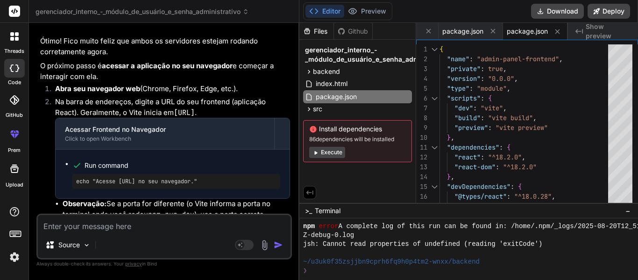
scroll to position [6759, 0]
